Goal: Find specific page/section: Find specific page/section

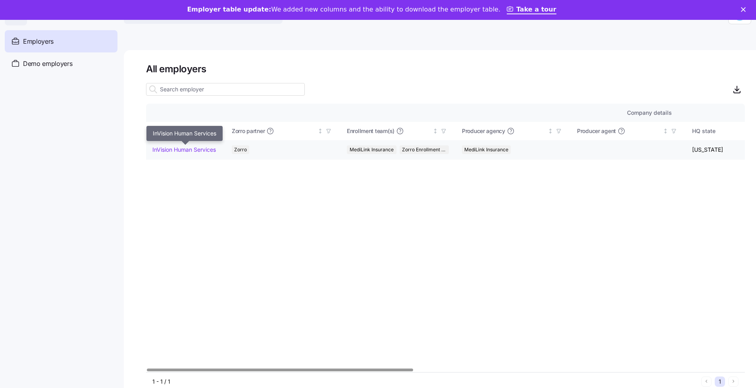
click at [185, 148] on link "InVision Human Services" at bounding box center [184, 150] width 64 height 8
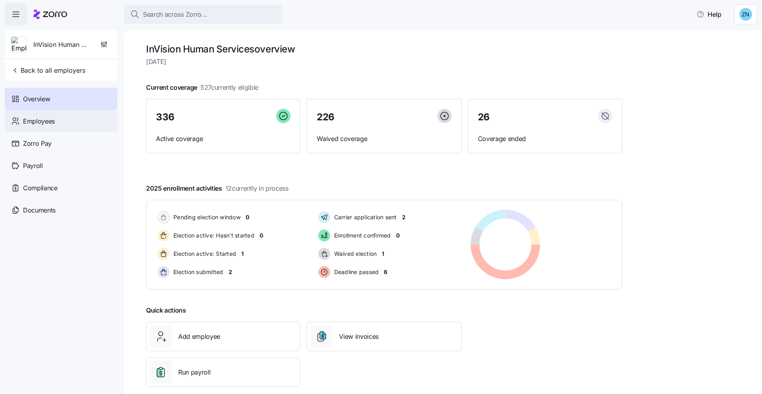
click at [52, 122] on span "Employees" at bounding box center [39, 121] width 32 height 10
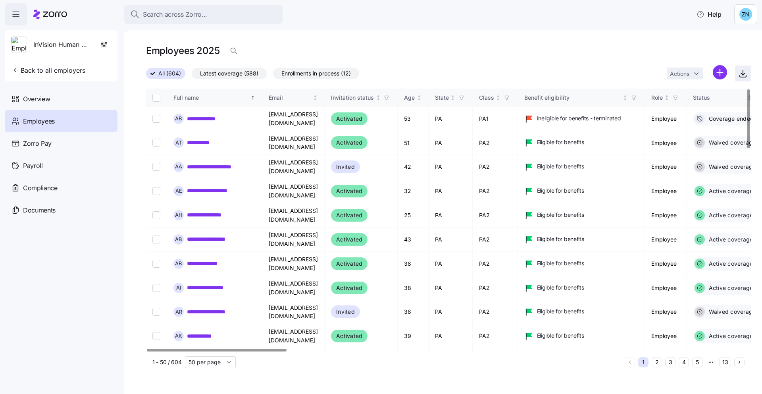
click at [746, 76] on icon "button" at bounding box center [744, 74] width 10 height 10
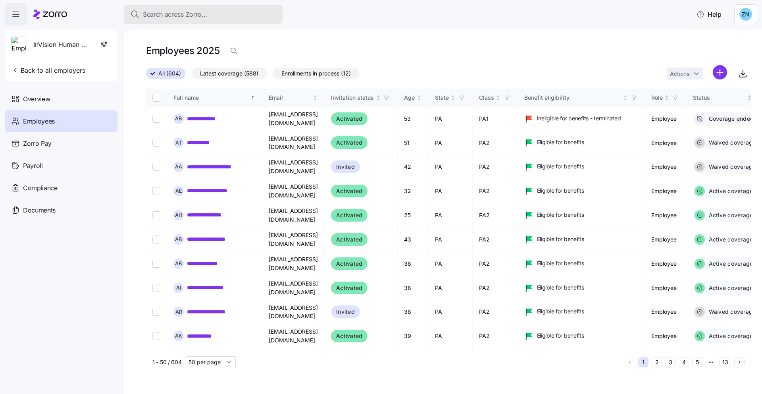
click at [218, 10] on button "Search across Zorro..." at bounding box center [203, 14] width 159 height 19
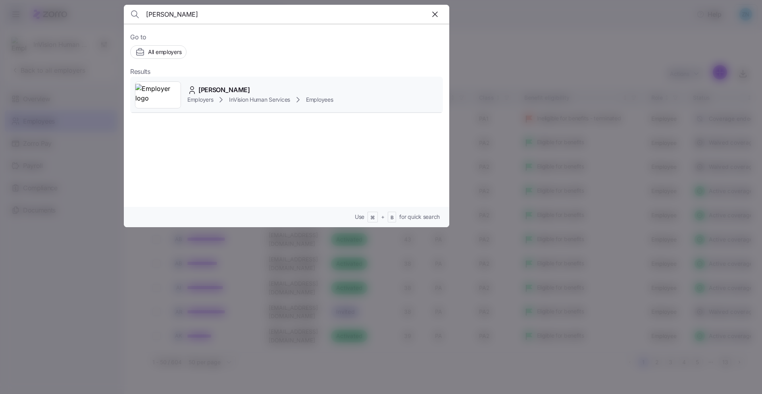
type input "[PERSON_NAME]"
click at [300, 92] on div "[PERSON_NAME]" at bounding box center [260, 90] width 146 height 10
